Goal: Information Seeking & Learning: Learn about a topic

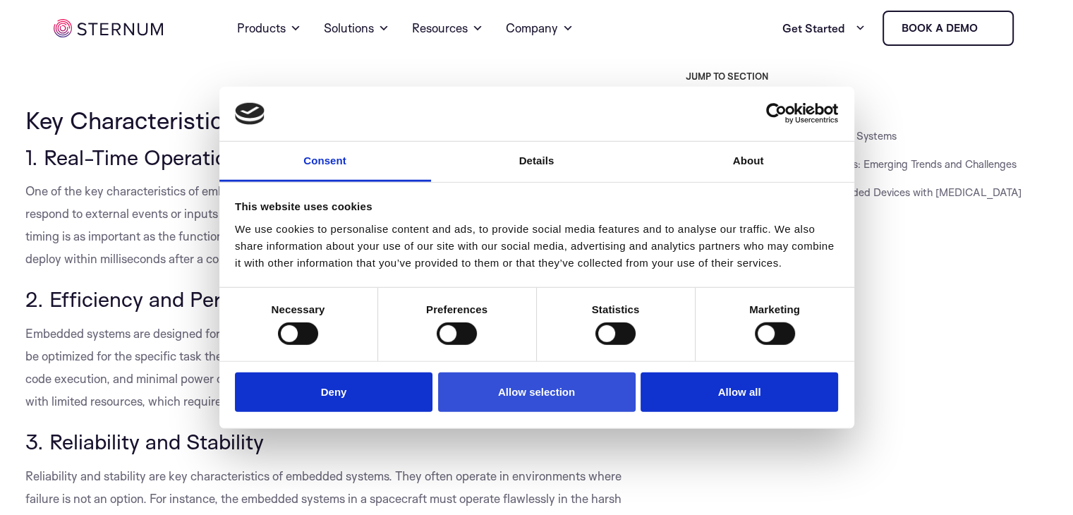
click at [550, 401] on button "Allow selection" at bounding box center [537, 392] width 198 height 40
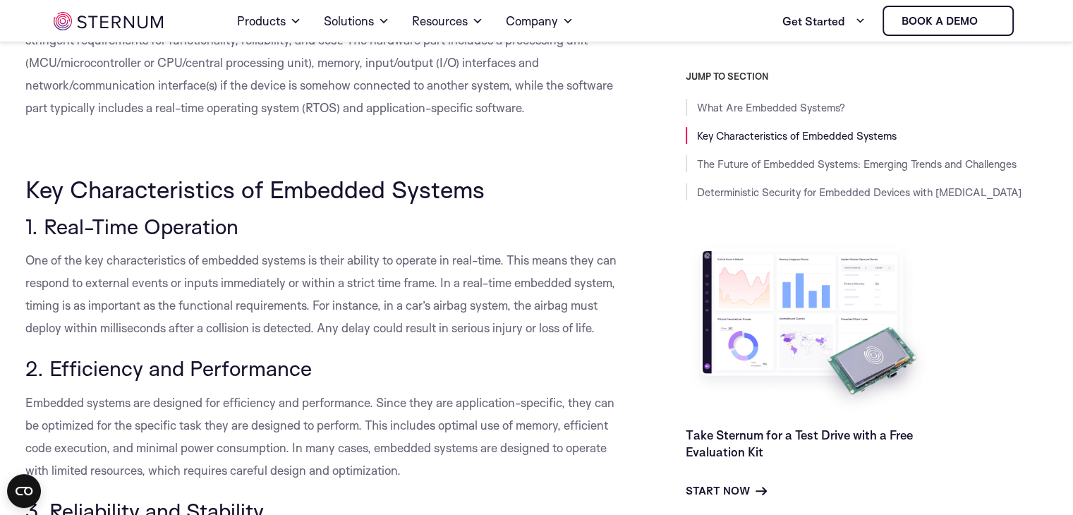
scroll to position [553, 0]
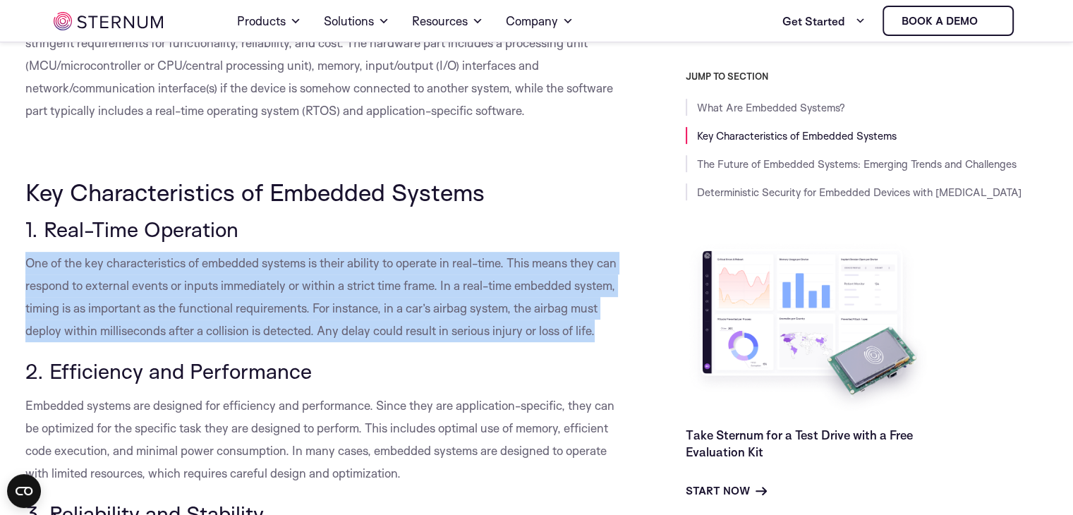
drag, startPoint x: 25, startPoint y: 262, endPoint x: 53, endPoint y: 348, distance: 89.7
click at [53, 342] on p "One of the key characteristics of embedded systems is their ability to operate …" at bounding box center [323, 297] width 597 height 90
copy span "One of the key characteristics of embedded systems is their ability to operate …"
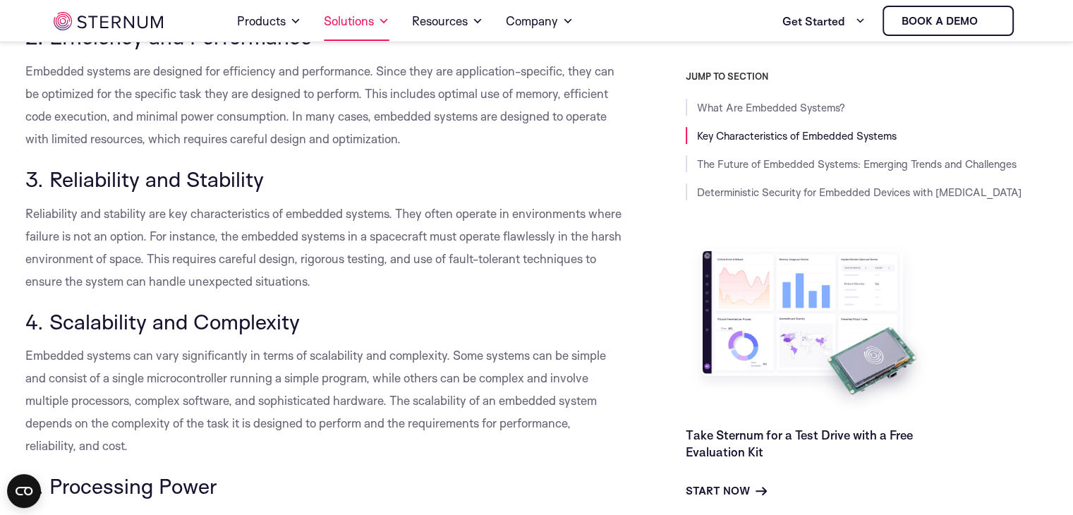
scroll to position [765, 0]
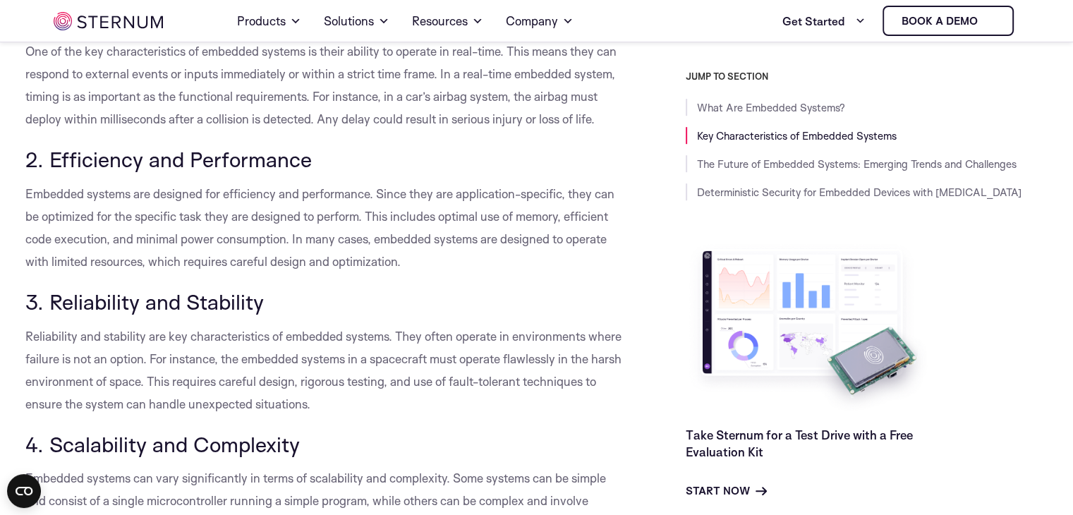
click at [334, 210] on span "Embedded systems are designed for efficiency and performance. Since they are ap…" at bounding box center [319, 227] width 589 height 83
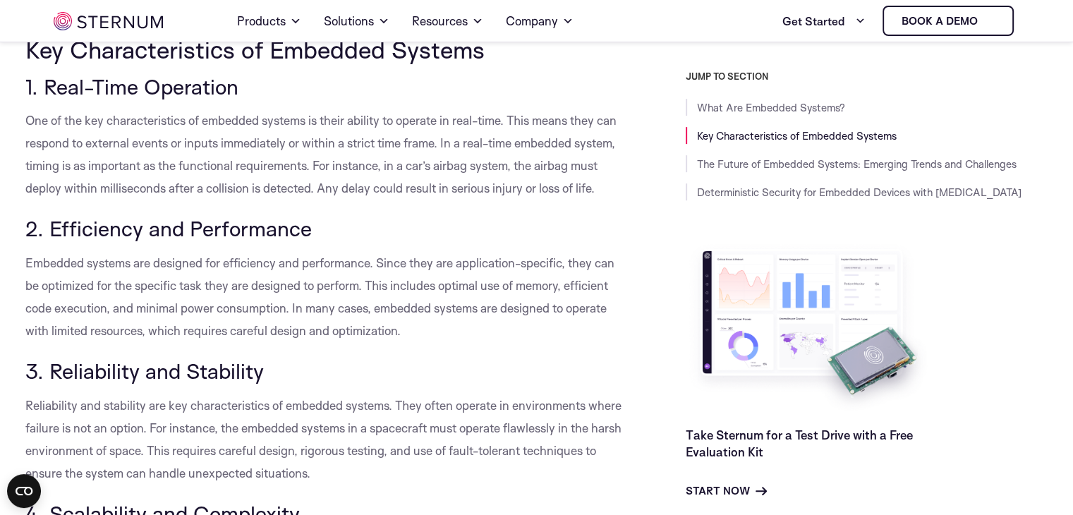
scroll to position [624, 0]
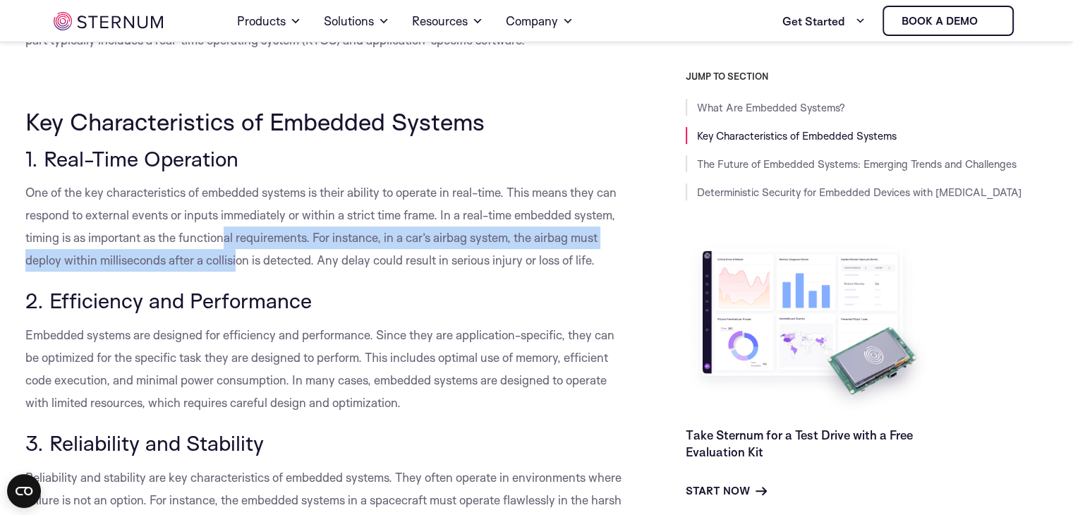
click at [274, 246] on p "One of the key characteristics of embedded systems is their ability to operate …" at bounding box center [323, 226] width 597 height 90
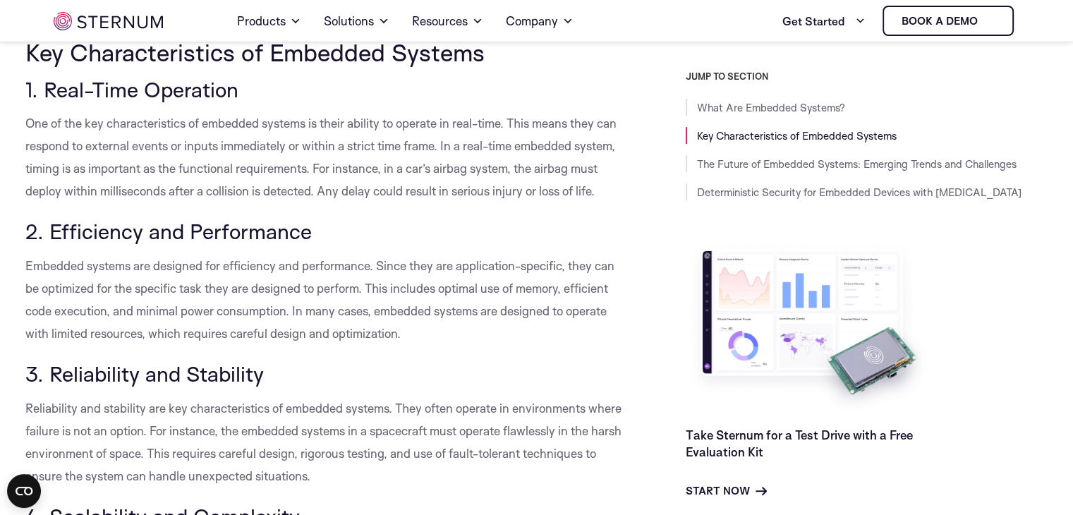
scroll to position [765, 0]
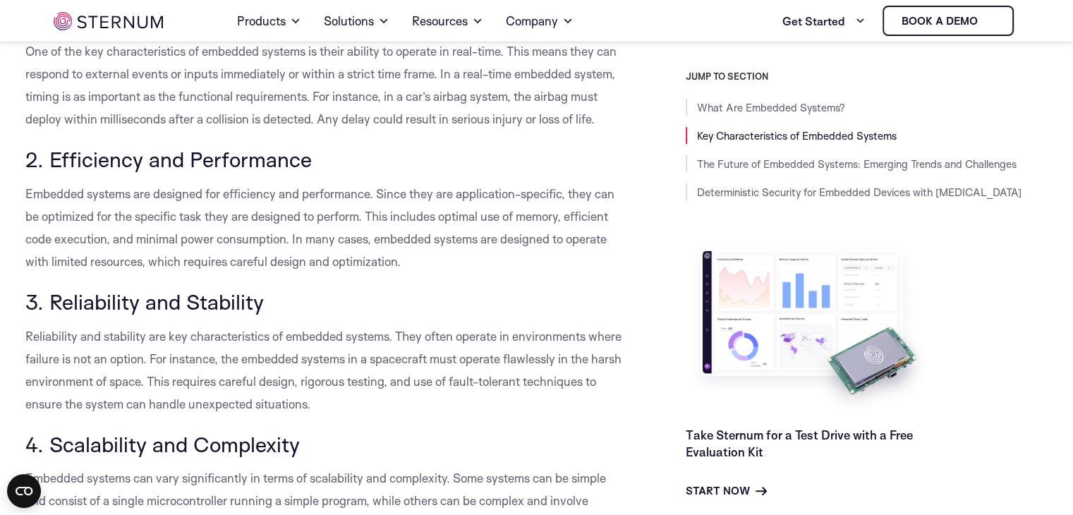
click at [344, 269] on span "Embedded systems are designed for efficiency and performance. Since they are ap…" at bounding box center [319, 227] width 589 height 83
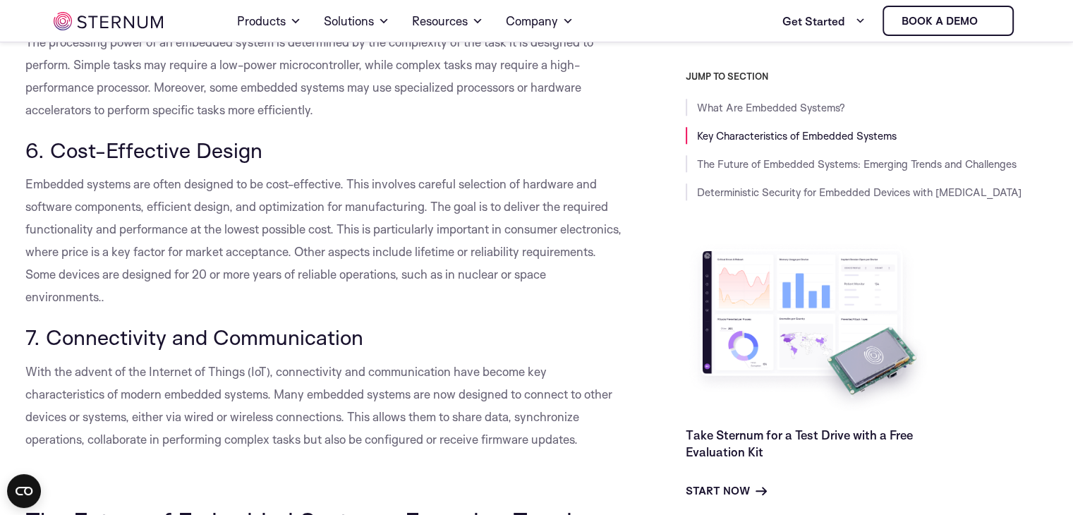
scroll to position [1188, 0]
